Goal: Task Accomplishment & Management: Complete application form

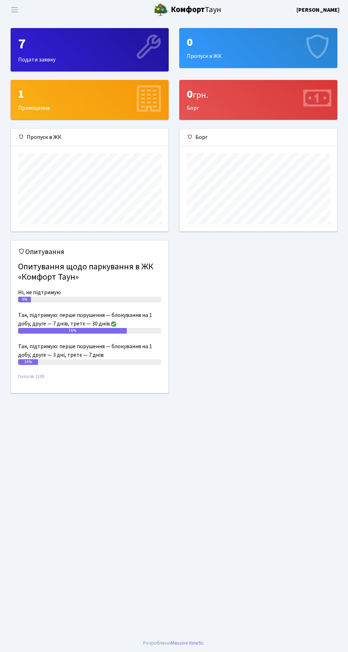
scroll to position [102, 157]
click at [19, 8] on span "Переключити навігацію" at bounding box center [14, 10] width 11 height 8
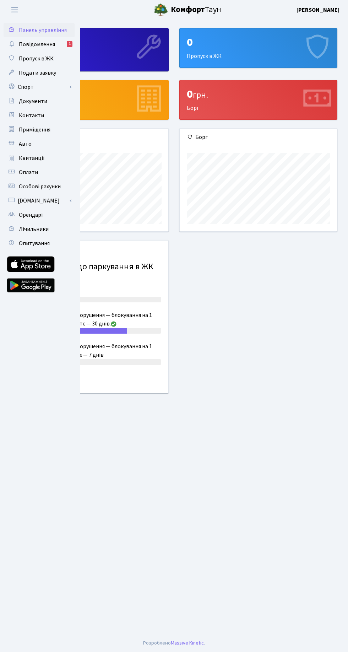
click at [45, 44] on span "Повідомлення" at bounding box center [37, 45] width 36 height 8
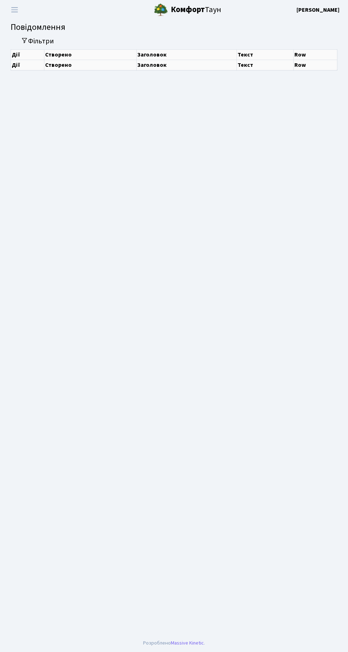
select select "25"
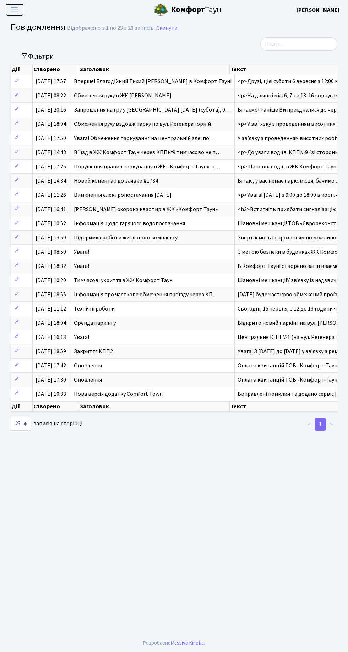
click at [16, 11] on span "Переключити навігацію" at bounding box center [14, 10] width 11 height 8
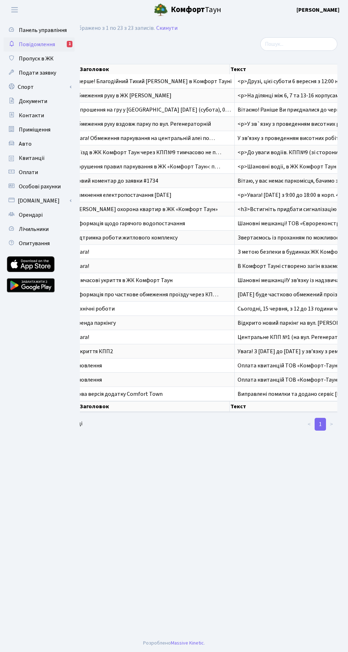
click at [41, 59] on span "Пропуск в ЖК" at bounding box center [36, 59] width 35 height 8
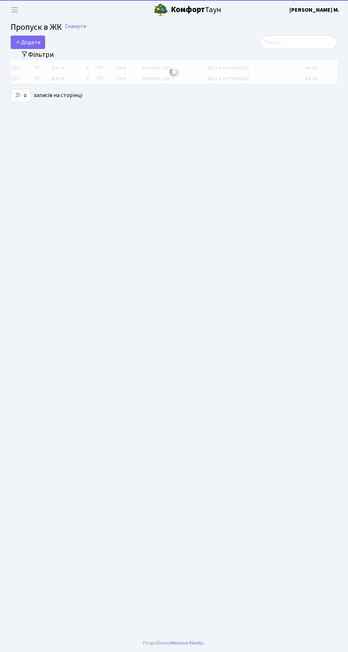
select select "25"
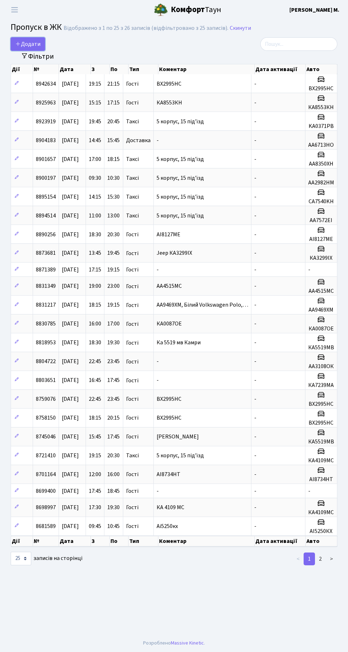
click at [35, 42] on span "Додати" at bounding box center [27, 44] width 25 height 8
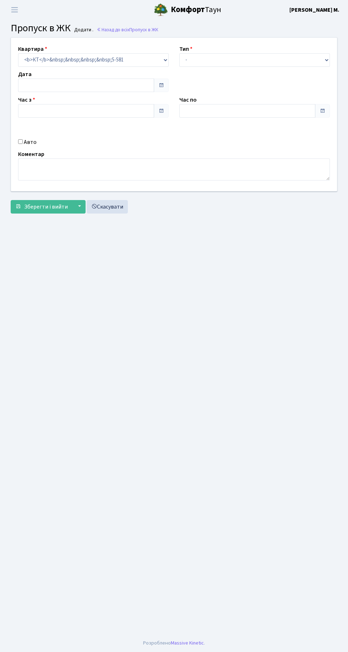
type input "[DATE]"
type input "12:15"
type input "13:15"
click at [197, 55] on select "- Доставка Таксі Гості Сервіс" at bounding box center [254, 60] width 151 height 14
select select "2"
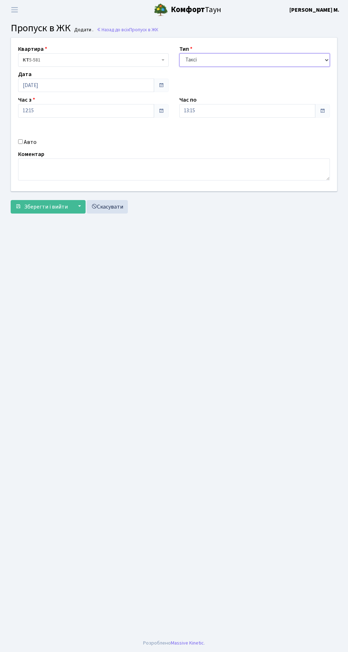
click at [179, 53] on select "- Доставка Таксі Гості Сервіс" at bounding box center [254, 60] width 151 height 14
click at [18, 139] on input "Авто" at bounding box center [20, 141] width 5 height 5
checkbox input "true"
paste input "KA8436MC"
type input "KA8436MC"
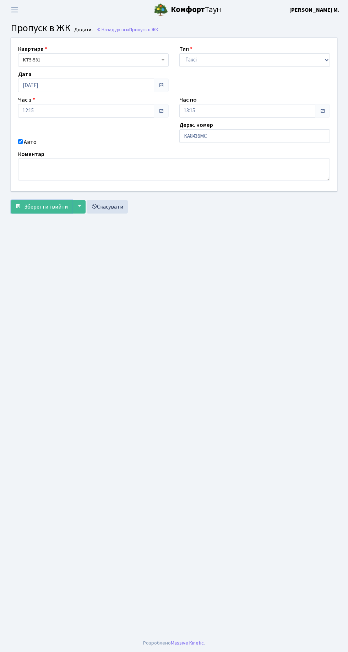
click at [47, 207] on span "Зберегти і вийти" at bounding box center [46, 207] width 44 height 8
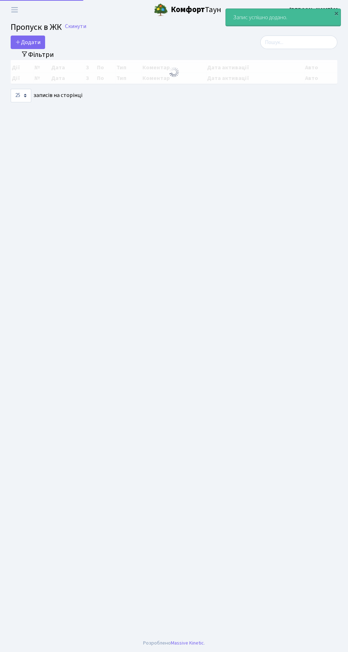
select select "25"
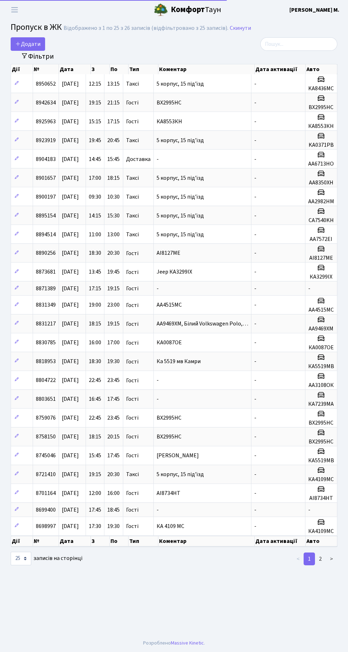
select select "25"
